Goal: Find specific page/section: Find specific page/section

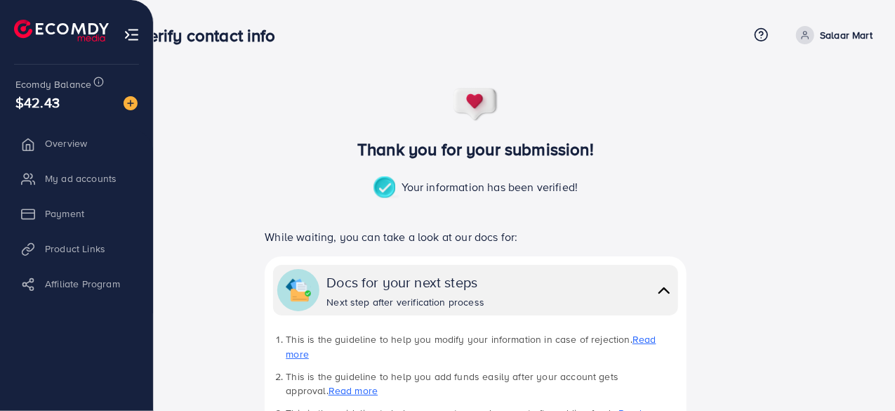
click at [75, 245] on li "Product Links" at bounding box center [76, 249] width 153 height 28
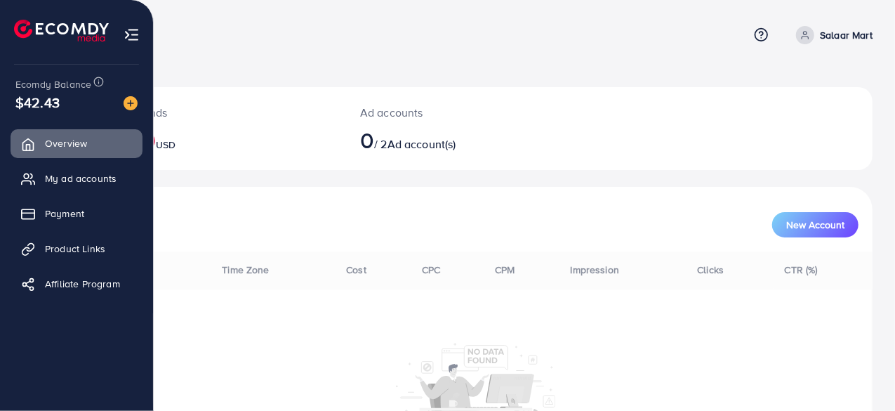
click at [75, 245] on span "Product Links" at bounding box center [75, 249] width 60 height 14
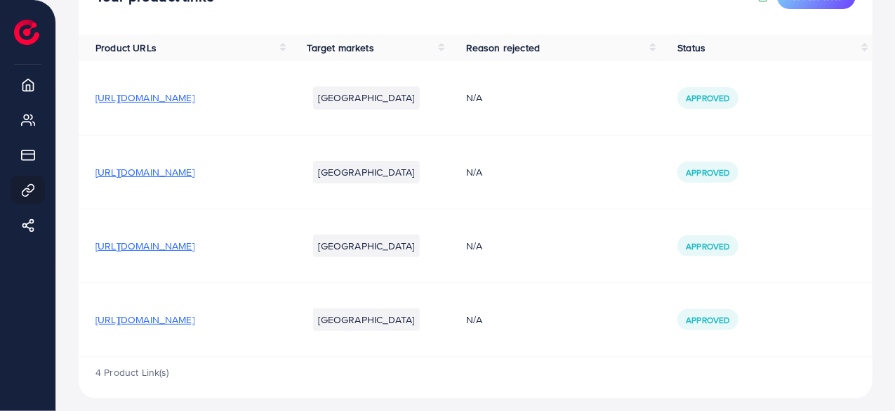
scroll to position [125, 0]
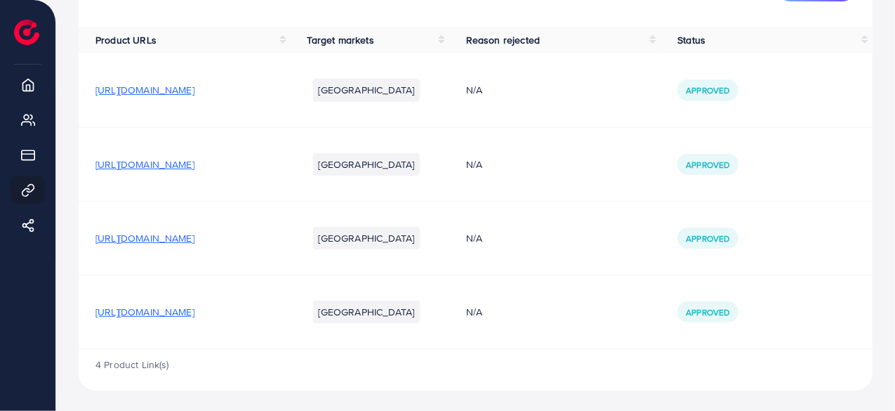
click at [194, 237] on span "[URL][DOMAIN_NAME]" at bounding box center [144, 238] width 99 height 14
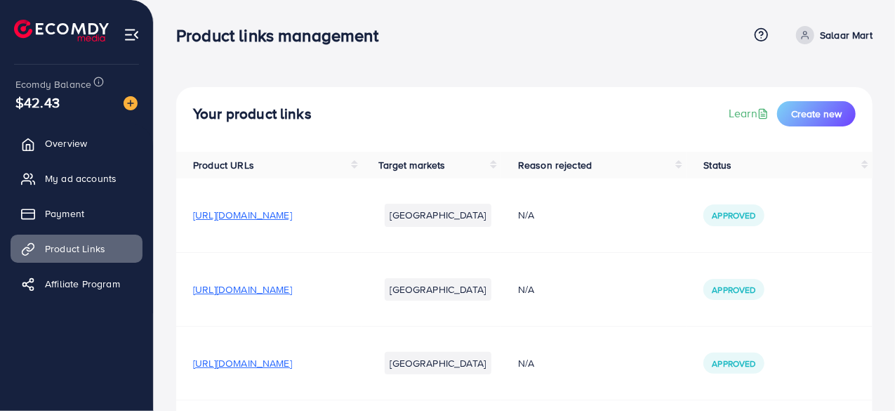
scroll to position [125, 0]
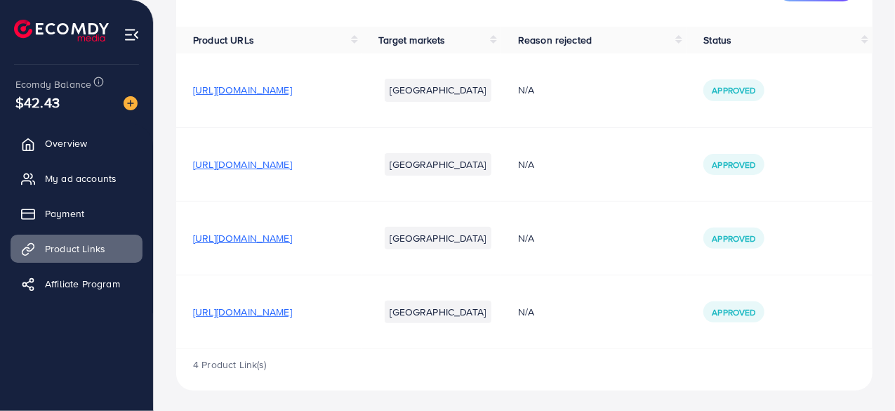
click at [292, 234] on span "[URL][DOMAIN_NAME]" at bounding box center [242, 238] width 99 height 14
click at [292, 236] on span "[URL][DOMAIN_NAME]" at bounding box center [242, 238] width 99 height 14
